Goal: Information Seeking & Learning: Find specific fact

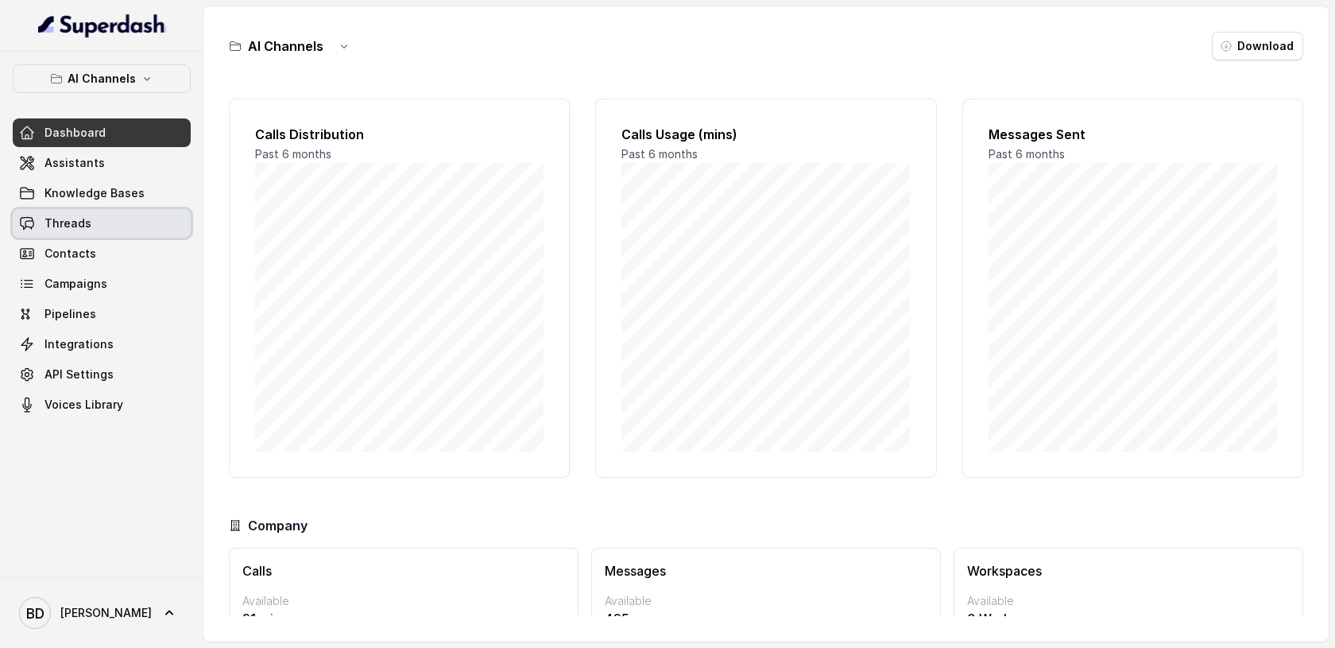
click at [140, 212] on link "Threads" at bounding box center [102, 223] width 178 height 29
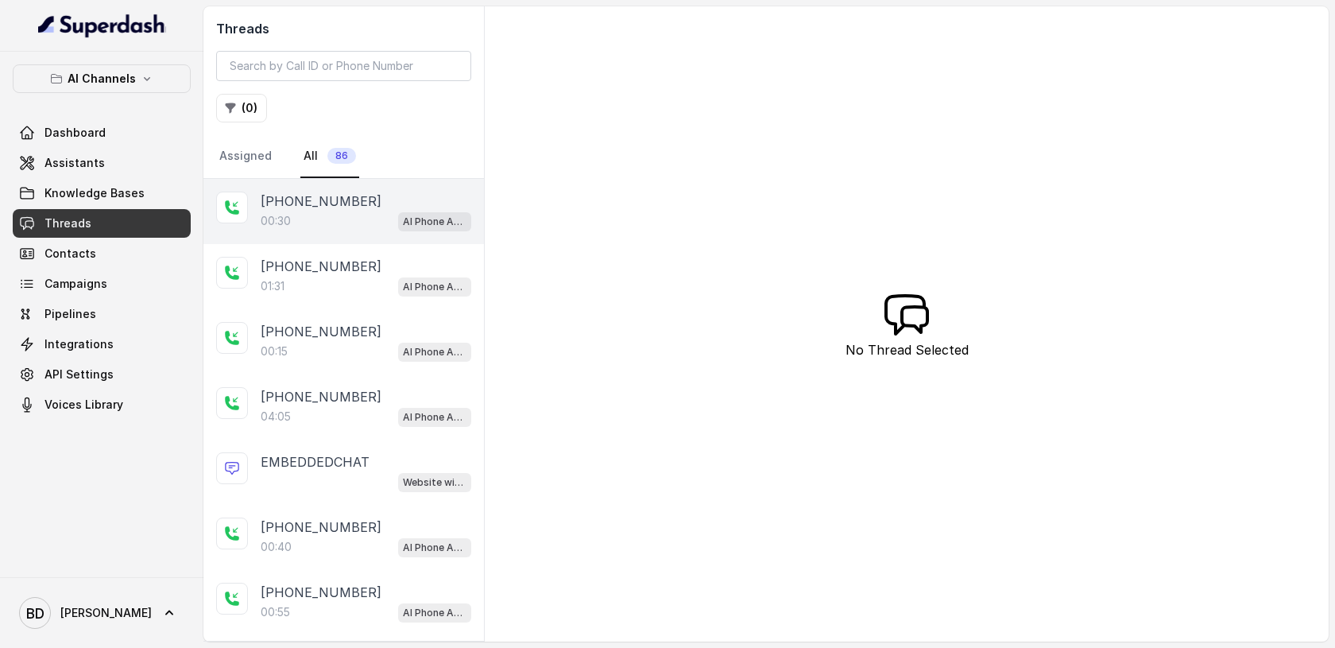
click at [297, 188] on div "[PHONE_NUMBER]:30 AI Phone Assistant" at bounding box center [343, 211] width 281 height 65
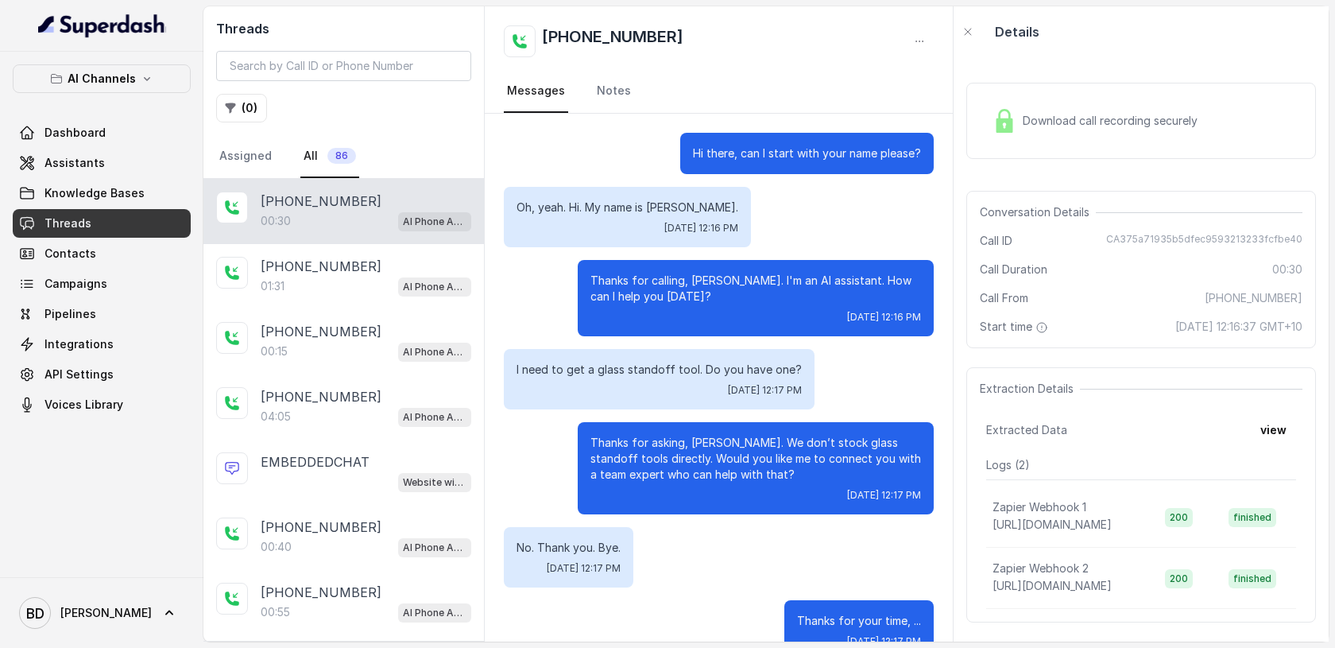
scroll to position [38, 0]
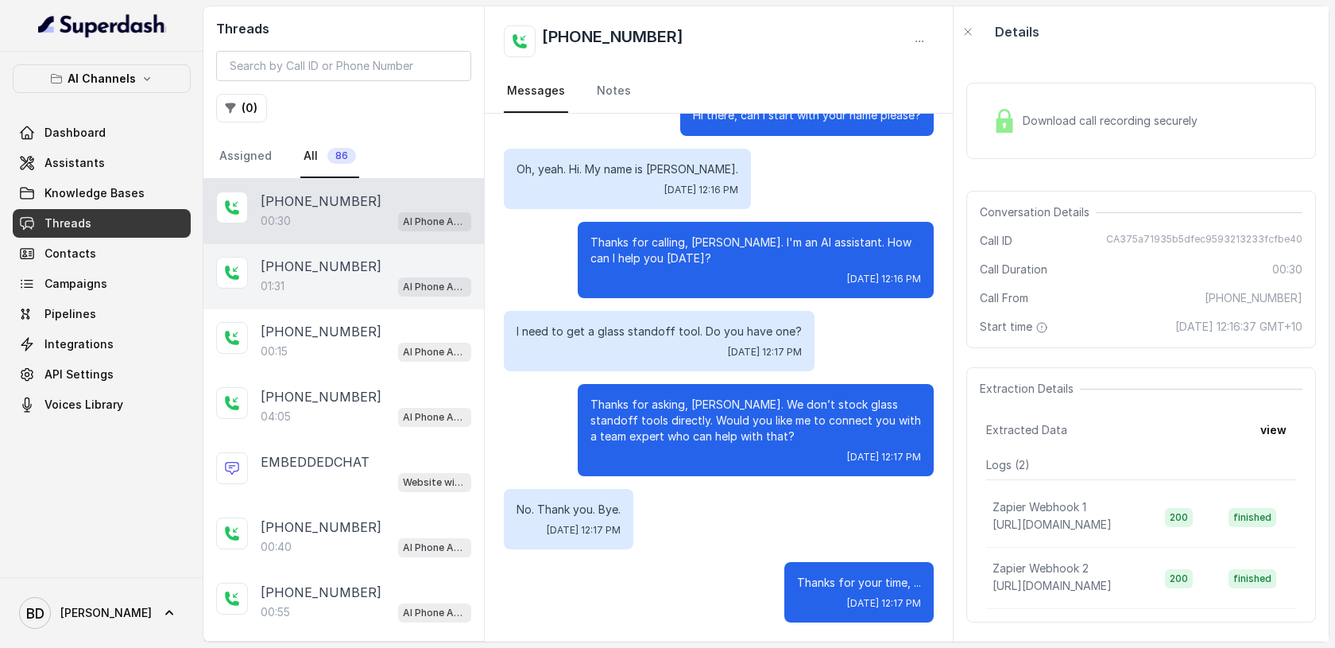
click at [284, 265] on p "[PHONE_NUMBER]" at bounding box center [321, 266] width 121 height 19
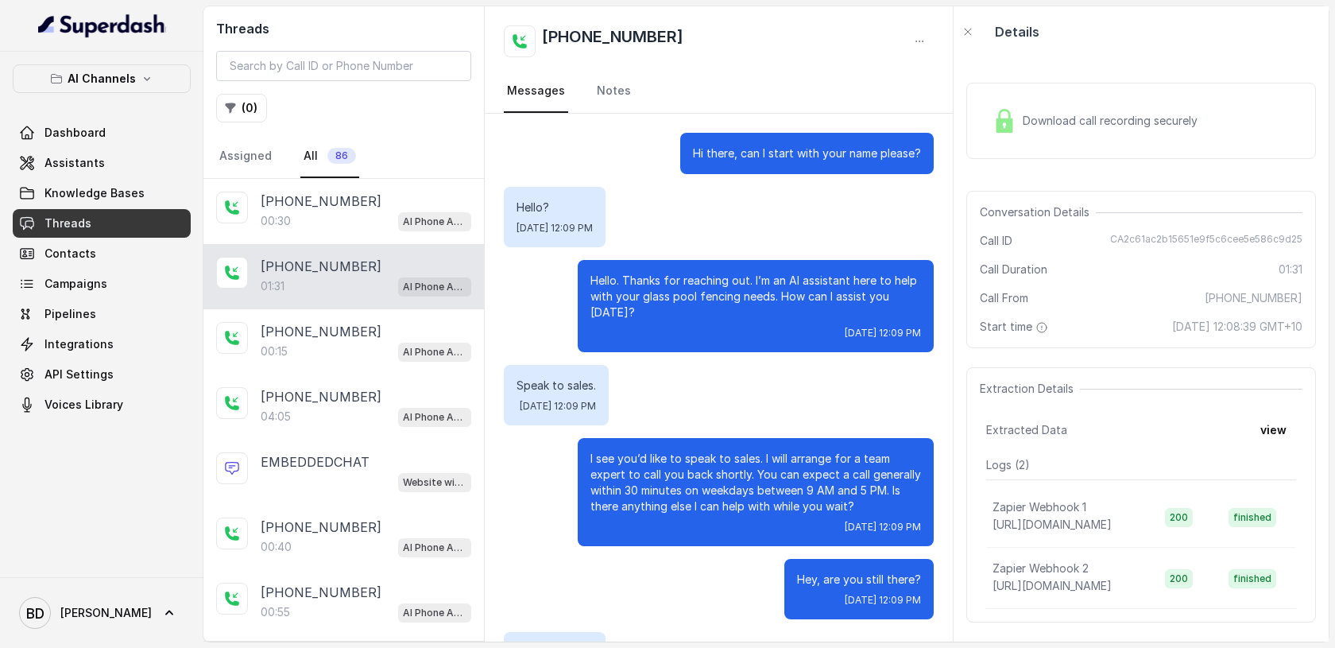
scroll to position [515, 0]
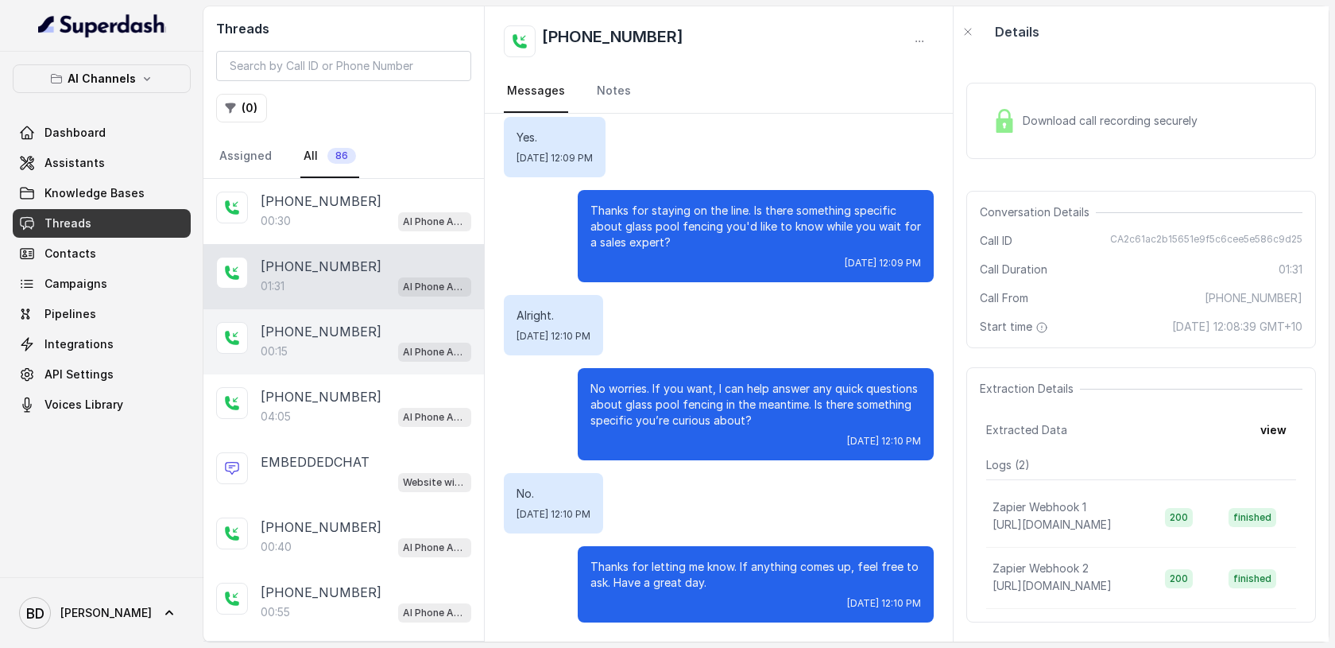
click at [290, 344] on div "00:15 AI Phone Assistant" at bounding box center [366, 351] width 211 height 21
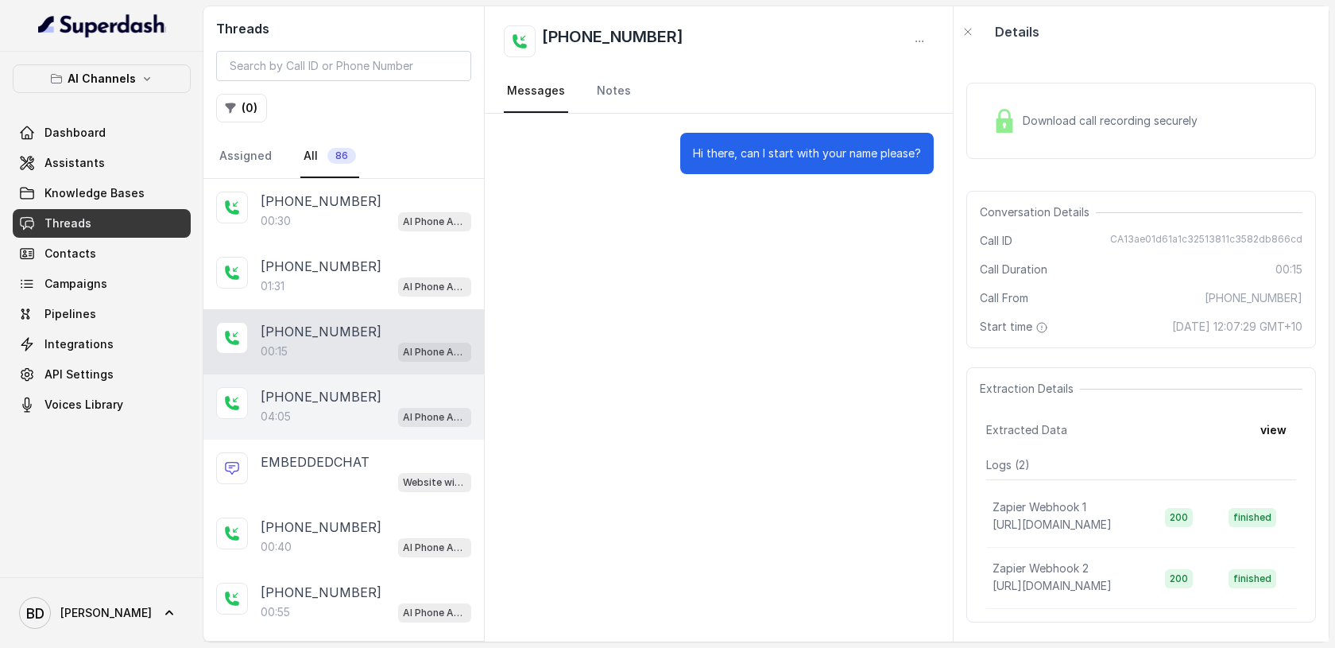
click at [285, 402] on p "[PHONE_NUMBER]" at bounding box center [321, 396] width 121 height 19
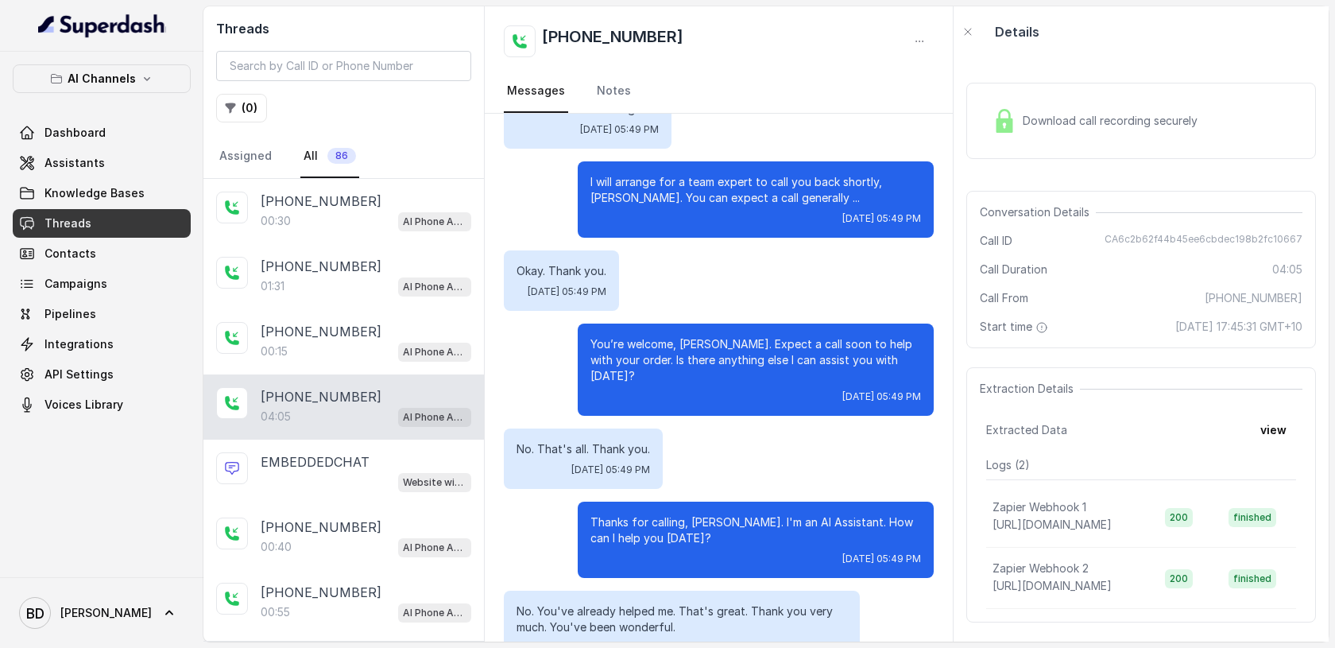
scroll to position [2803, 0]
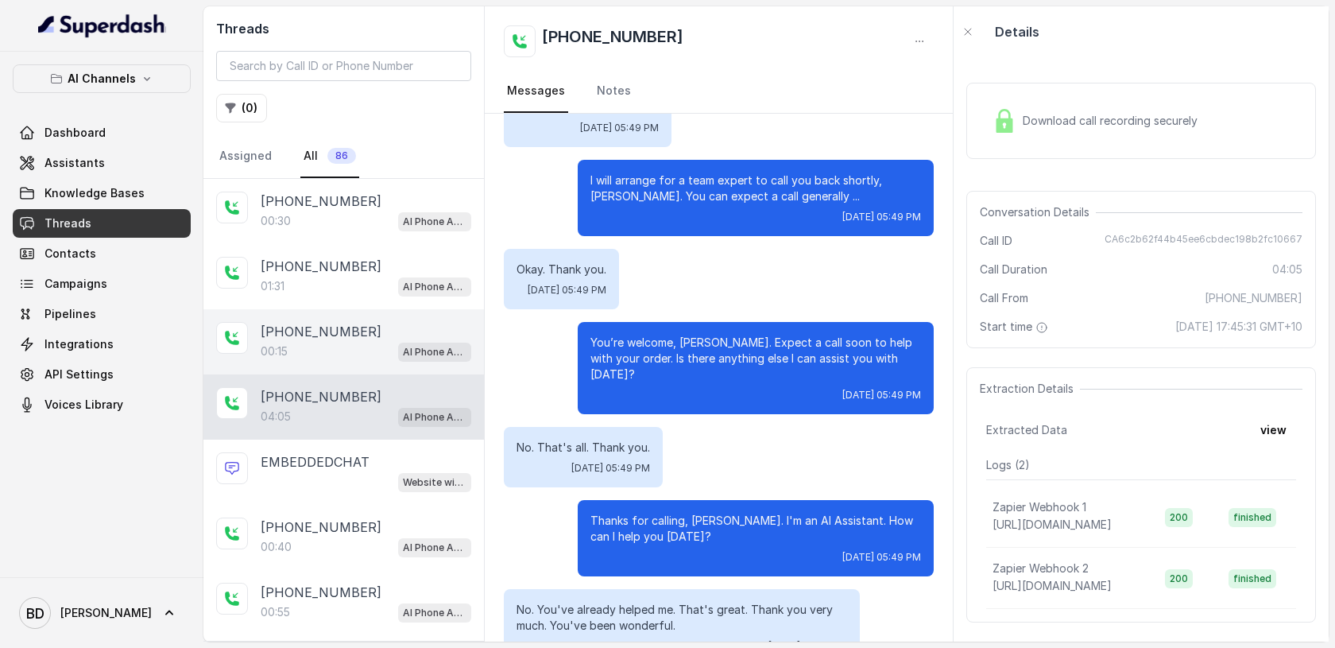
click at [315, 350] on div "00:15 AI Phone Assistant" at bounding box center [366, 351] width 211 height 21
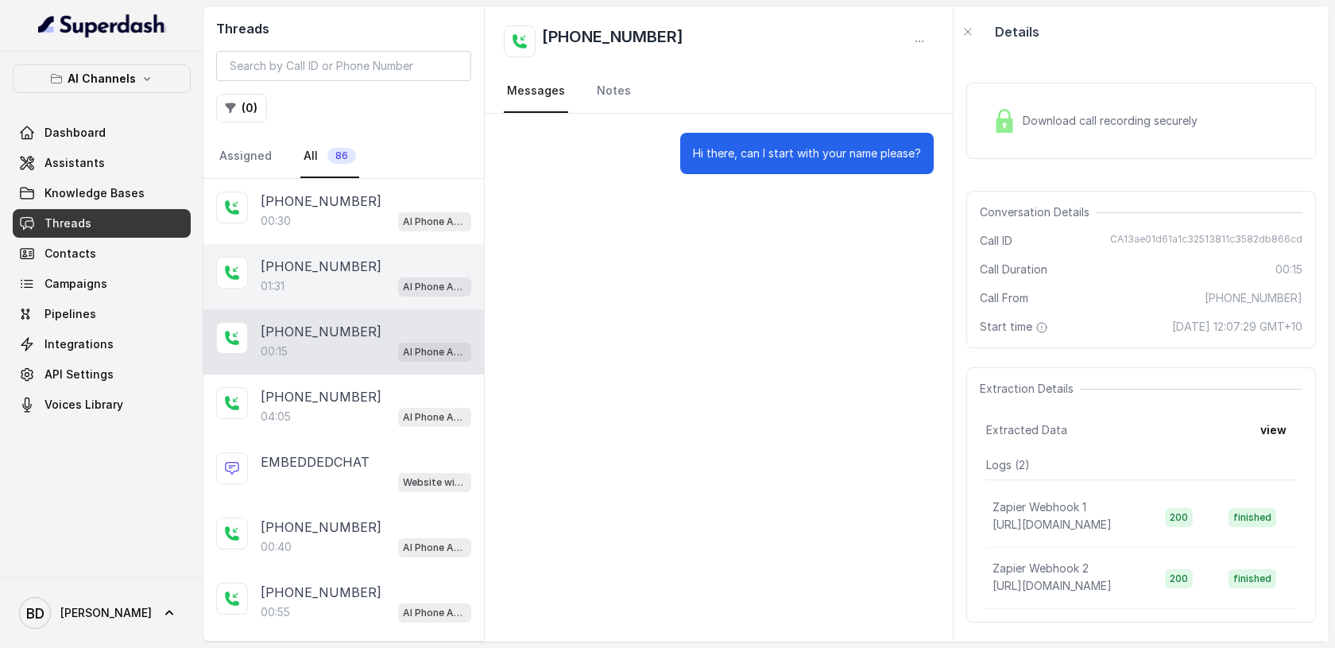
click at [315, 269] on p "[PHONE_NUMBER]" at bounding box center [321, 266] width 121 height 19
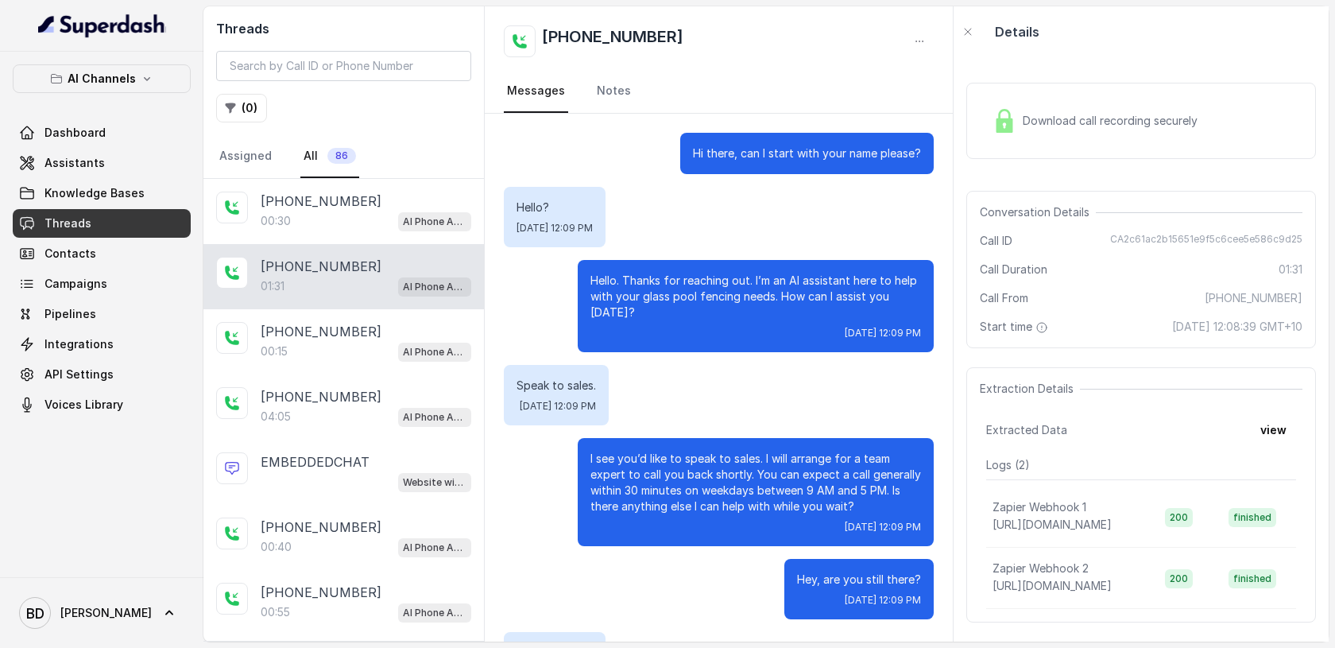
click at [1029, 120] on span "Download call recording securely" at bounding box center [1113, 121] width 181 height 16
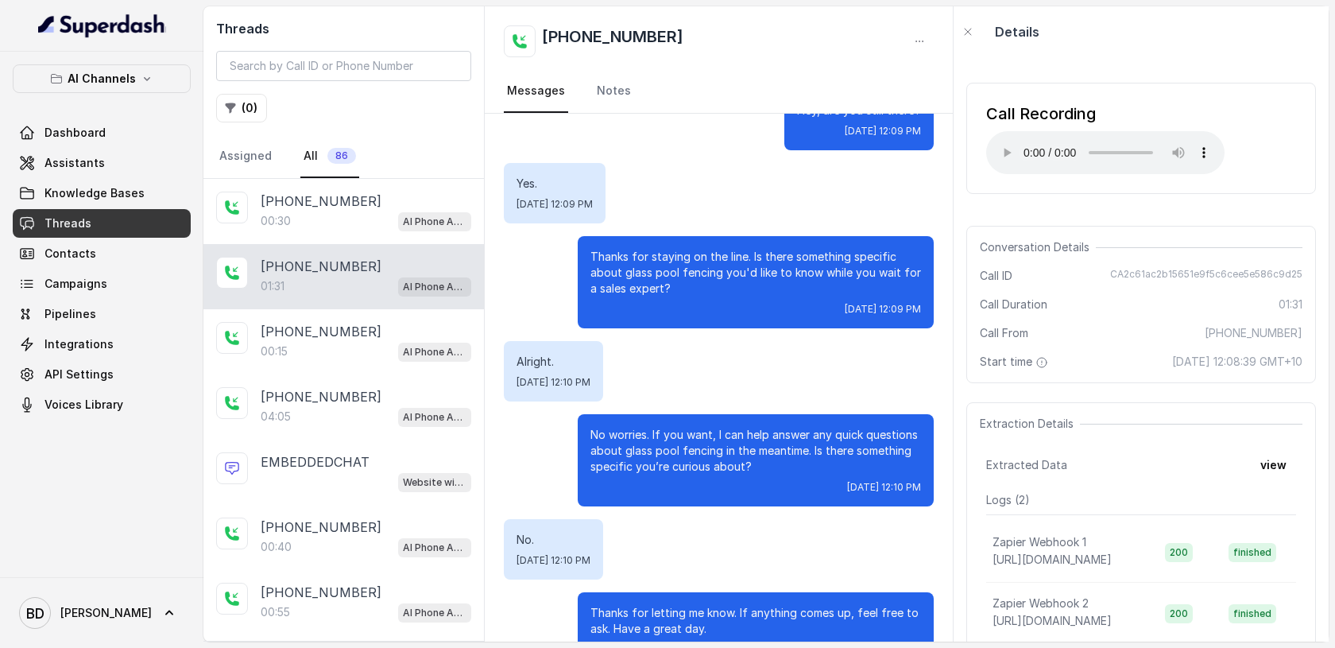
scroll to position [467, 0]
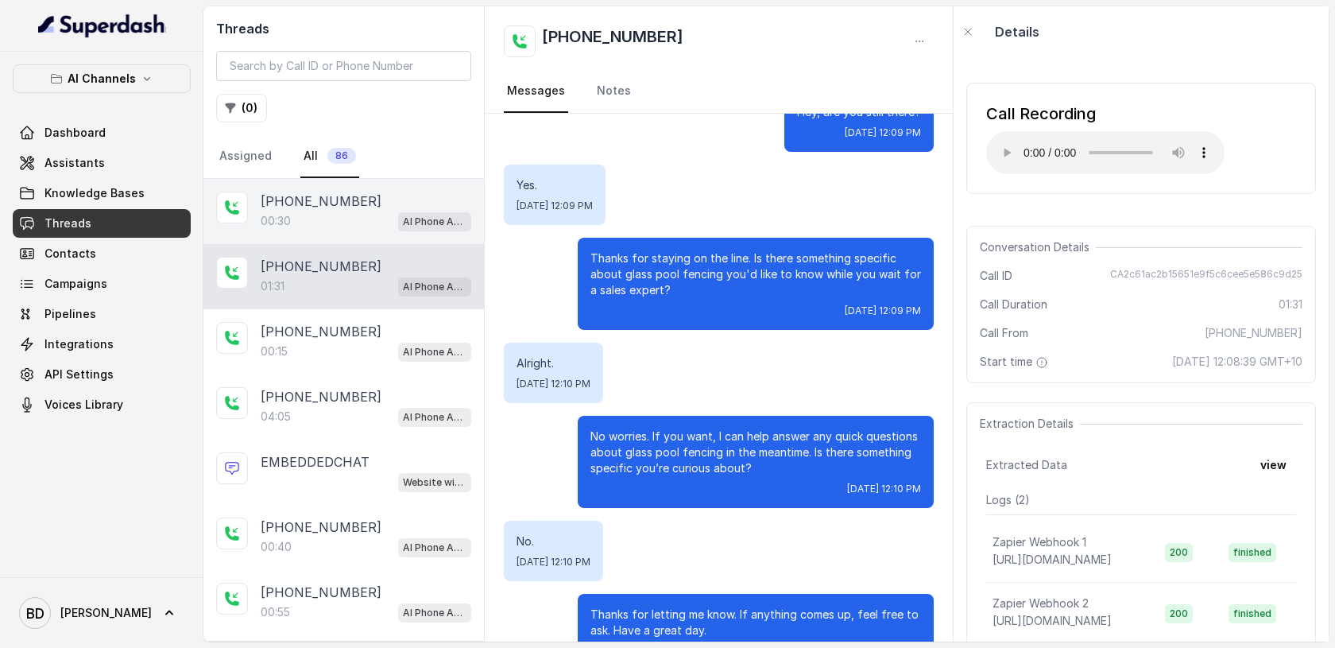
click at [291, 223] on p "00:30" at bounding box center [276, 221] width 30 height 16
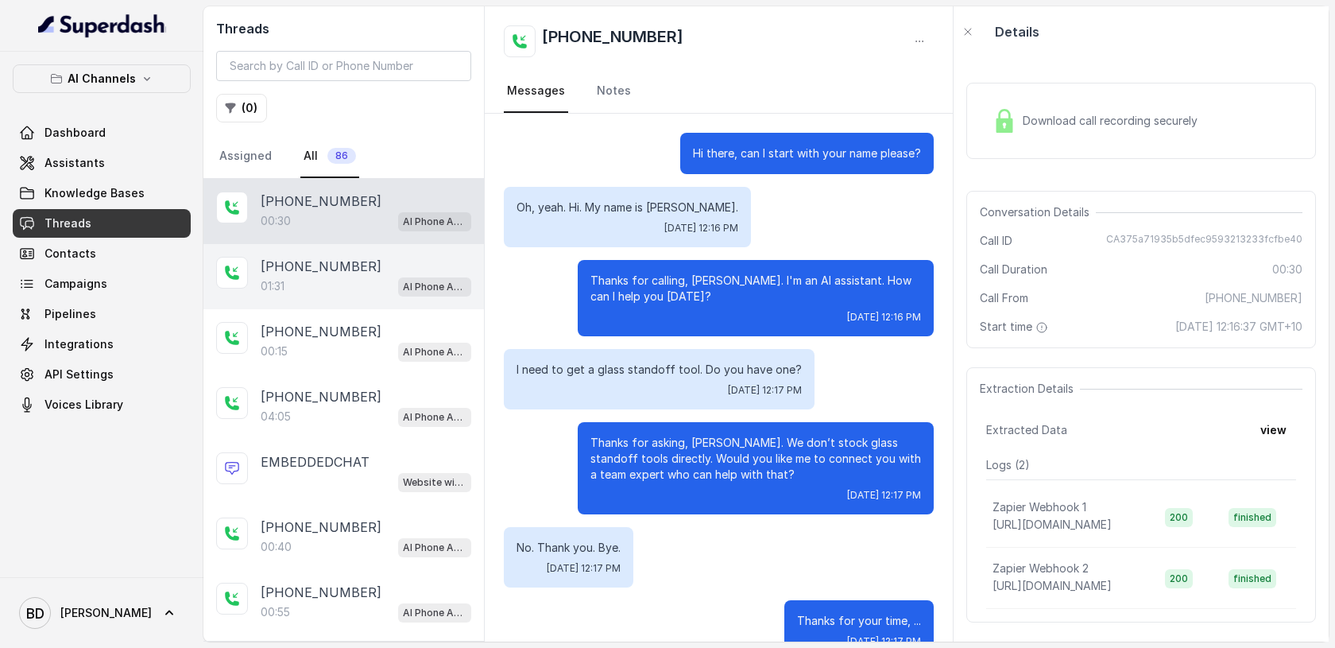
click at [333, 273] on p "[PHONE_NUMBER]" at bounding box center [321, 266] width 121 height 19
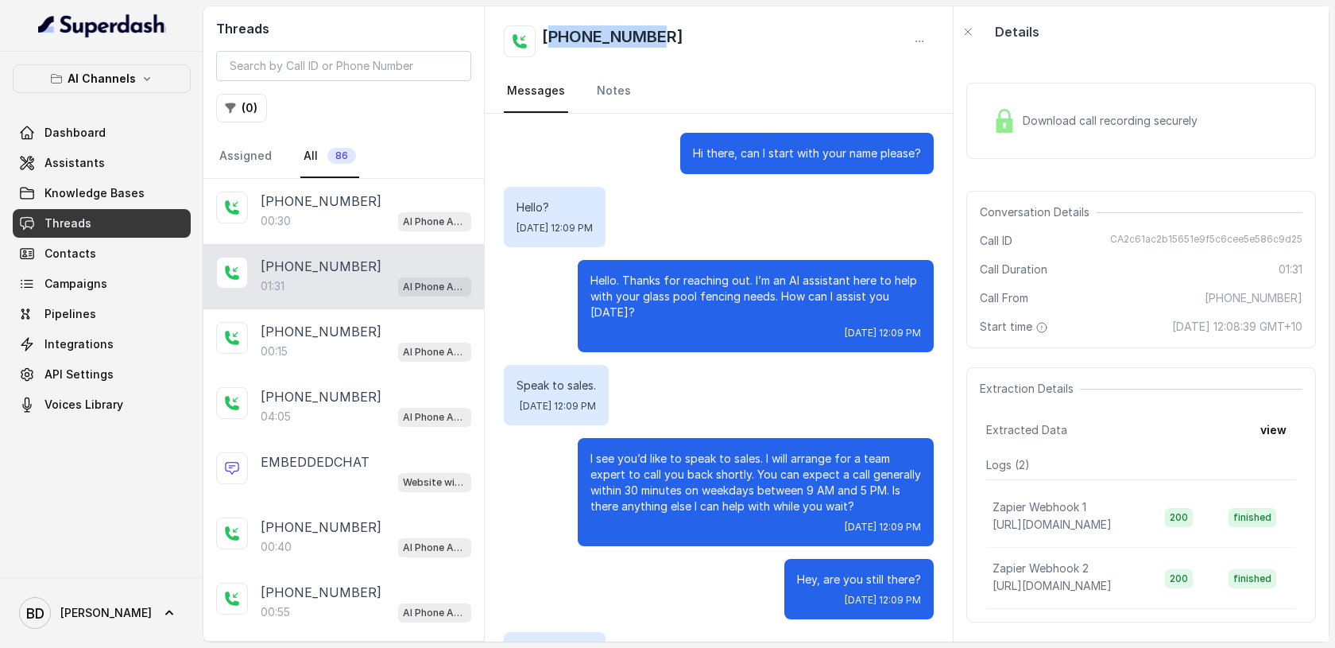
drag, startPoint x: 678, startPoint y: 35, endPoint x: 550, endPoint y: 34, distance: 128.0
click at [550, 34] on div "[PHONE_NUMBER]" at bounding box center [719, 41] width 430 height 32
copy h2 "61404080603"
